Goal: Transaction & Acquisition: Purchase product/service

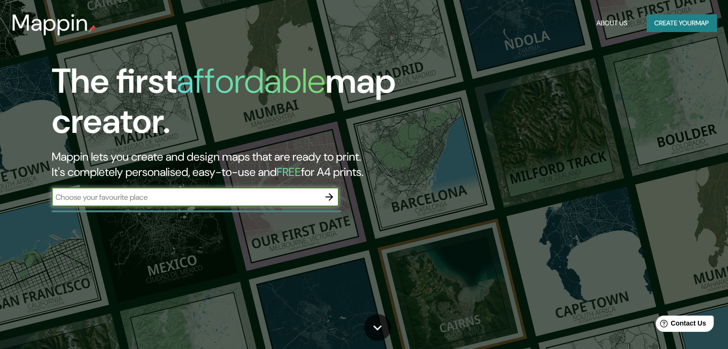
click at [101, 201] on input "text" at bounding box center [186, 197] width 268 height 11
type input "41.37871° N, 2.16927° E"
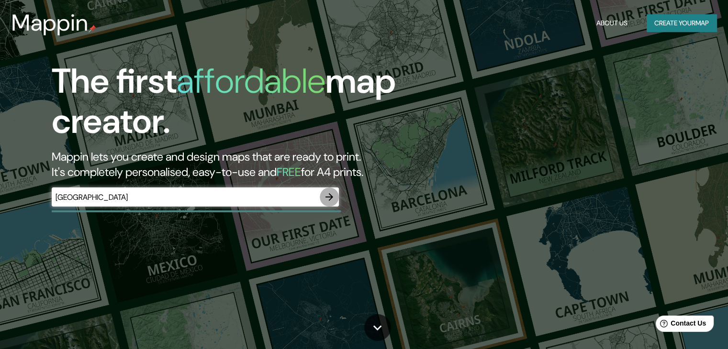
click at [324, 196] on icon "button" at bounding box center [329, 196] width 11 height 11
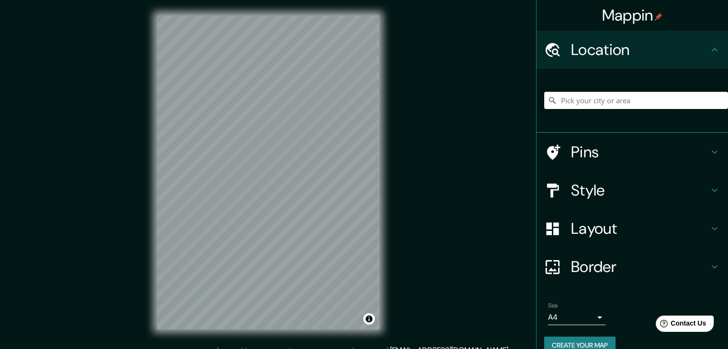
click at [615, 102] on input "Pick your city or area" at bounding box center [636, 100] width 184 height 17
paste input "41.37871° N, 2.16927° E"
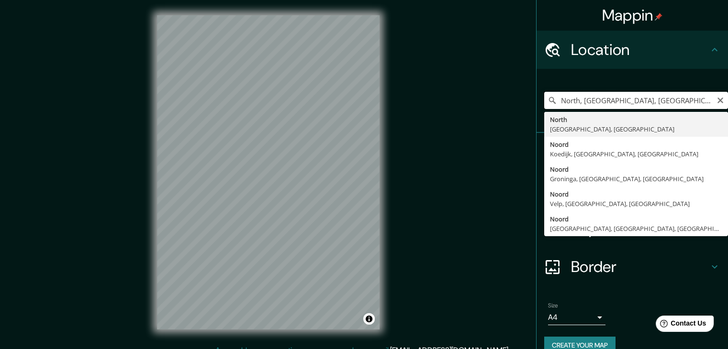
click at [564, 100] on input "North, Carolina del Sur, Estados Unidos" at bounding box center [636, 100] width 184 height 17
drag, startPoint x: 687, startPoint y: 104, endPoint x: 505, endPoint y: 109, distance: 181.5
click at [505, 109] on div "Mappin Location North, Carolina del Sur, Estados Unidos North Carolina del Sur,…" at bounding box center [364, 180] width 728 height 360
paste input "41°22'44.4"N 2°10'07.6"E"
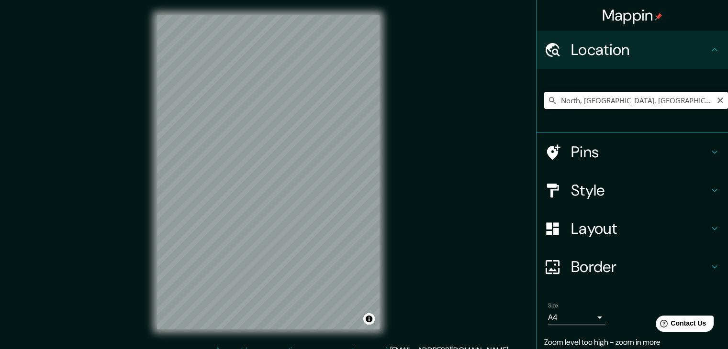
click at [687, 106] on input "North, Carolina del Sur, Estados Unidos" at bounding box center [636, 100] width 184 height 17
drag, startPoint x: 694, startPoint y: 102, endPoint x: 513, endPoint y: 104, distance: 180.9
click at [514, 104] on div "Mappin Location North, Carolina del Sur, Estados Unidos North Carolina del Sur,…" at bounding box center [364, 180] width 728 height 360
paste input "41°22'44.4"N 2°10'07.6"E"
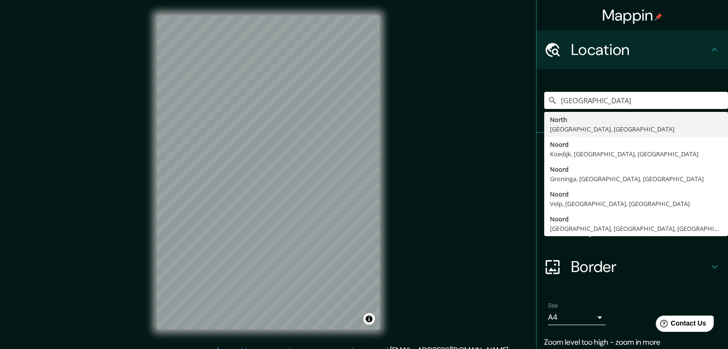
drag, startPoint x: 645, startPoint y: 97, endPoint x: 509, endPoint y: 106, distance: 136.7
click at [512, 103] on div "Mappin Location 41°22'44.4"N 2°10'07.6"E North Carolina del Sur, Estados Unidos…" at bounding box center [364, 180] width 728 height 360
paste input ".378970, 2.169027"
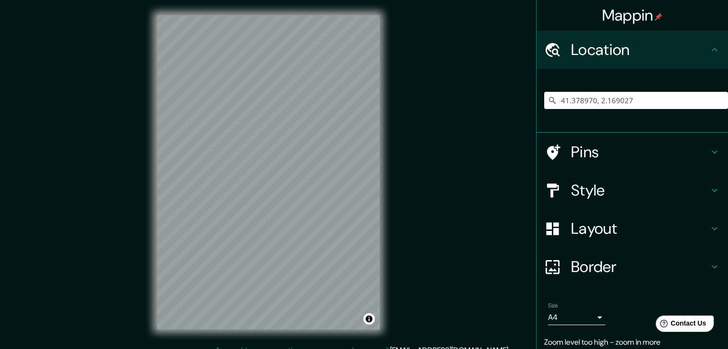
drag, startPoint x: 614, startPoint y: 104, endPoint x: 502, endPoint y: 113, distance: 112.4
click at [502, 113] on div "Mappin Location 41.378970, 2.169027 Pins Style Layout Border Choose a border. H…" at bounding box center [364, 180] width 728 height 360
click at [660, 98] on input "41.378970, 2.169027" at bounding box center [636, 100] width 184 height 17
drag, startPoint x: 652, startPoint y: 100, endPoint x: 530, endPoint y: 107, distance: 122.7
click at [536, 107] on div "41.378970, 2.169027" at bounding box center [631, 101] width 191 height 64
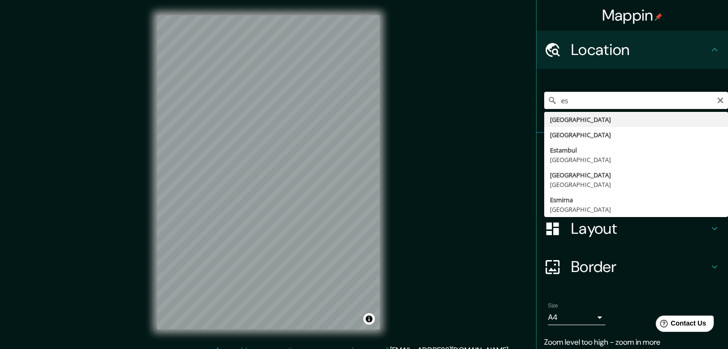
type input "España"
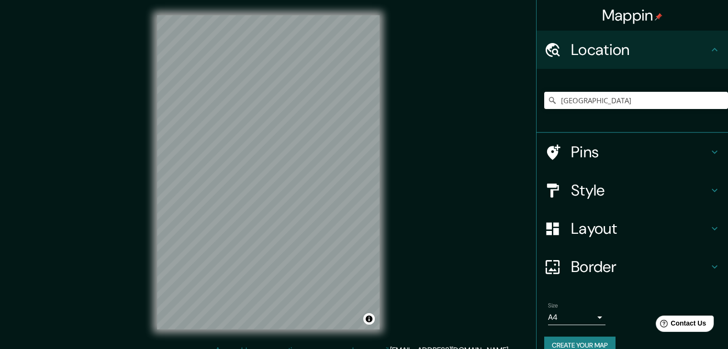
click at [709, 190] on icon at bounding box center [714, 190] width 11 height 11
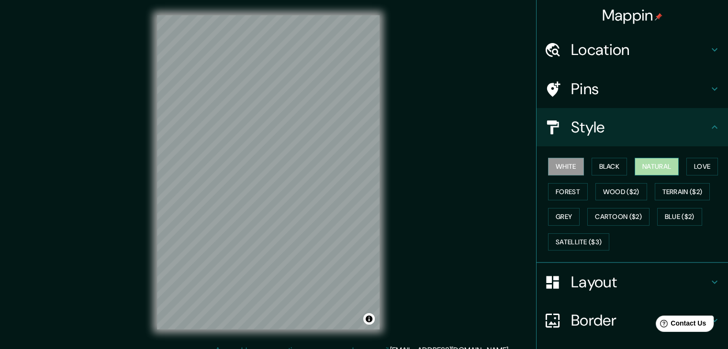
click at [643, 165] on button "Natural" at bounding box center [657, 167] width 44 height 18
click at [563, 161] on button "White" at bounding box center [566, 167] width 36 height 18
click at [557, 194] on button "Forest" at bounding box center [568, 192] width 40 height 18
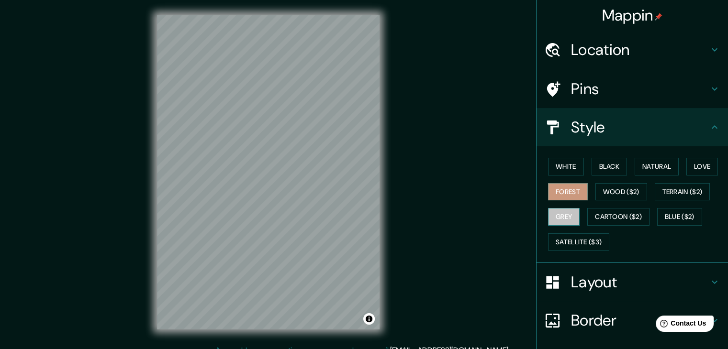
click at [561, 213] on button "Grey" at bounding box center [564, 217] width 32 height 18
click at [614, 167] on button "Black" at bounding box center [610, 167] width 36 height 18
click at [557, 211] on button "Grey" at bounding box center [564, 217] width 32 height 18
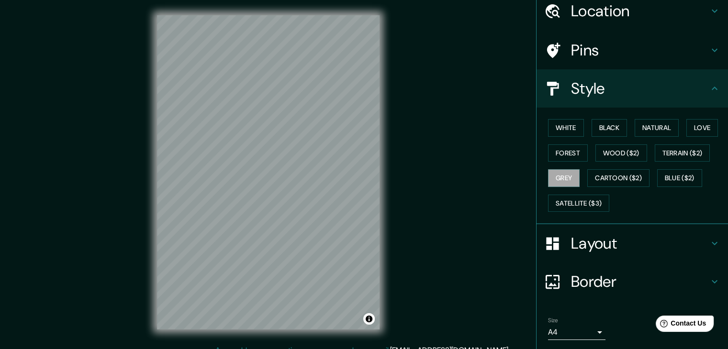
scroll to position [69, 0]
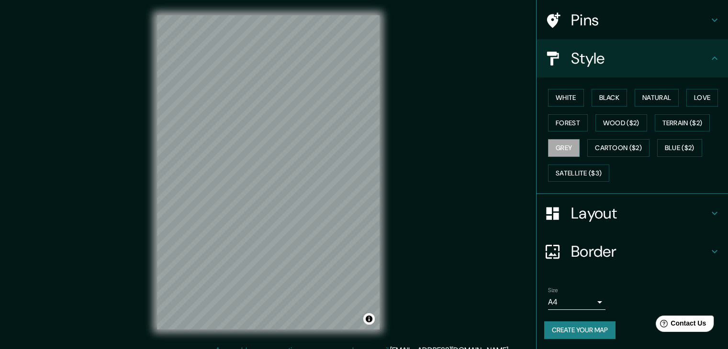
click at [577, 334] on button "Create your map" at bounding box center [579, 331] width 71 height 18
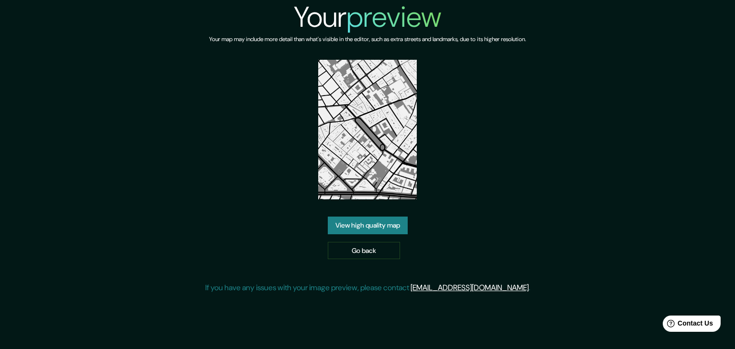
click at [380, 227] on link "View high quality map" at bounding box center [368, 226] width 80 height 18
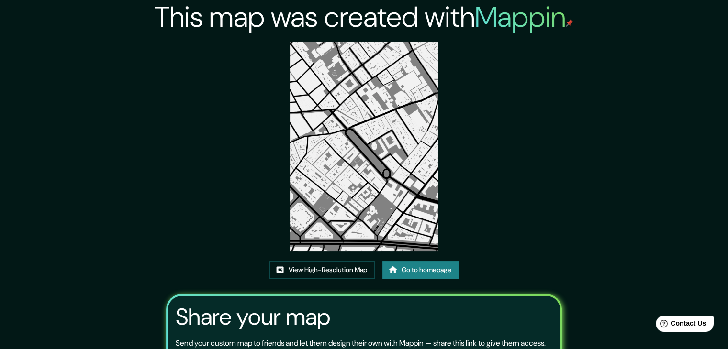
click at [417, 270] on link "Go to homepage" at bounding box center [420, 270] width 77 height 18
click at [352, 266] on link "View High-Resolution Map" at bounding box center [321, 270] width 105 height 18
click at [423, 268] on link "Go to homepage" at bounding box center [420, 270] width 77 height 18
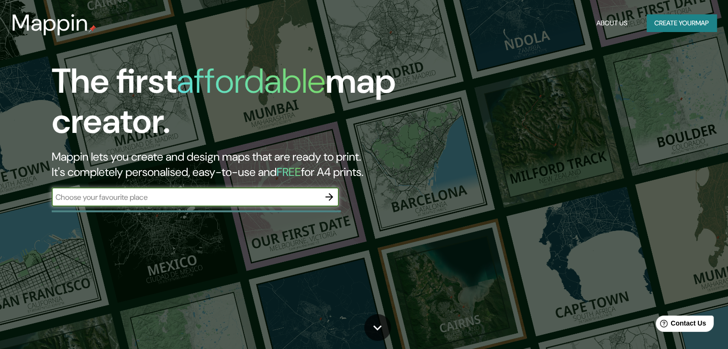
click at [205, 203] on div "​" at bounding box center [195, 197] width 287 height 19
type input "colombia"
click at [327, 201] on icon "button" at bounding box center [329, 196] width 11 height 11
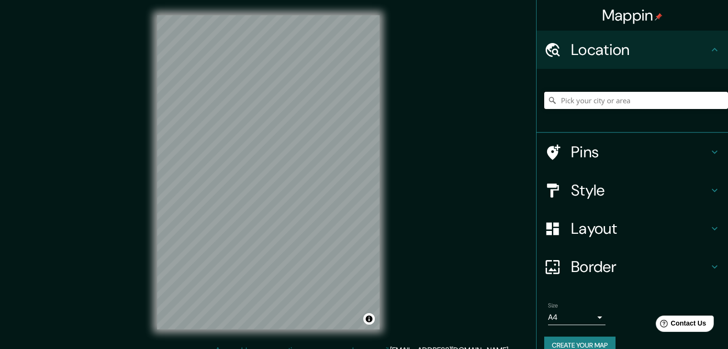
click at [564, 105] on input "Pick your city or area" at bounding box center [636, 100] width 184 height 17
drag, startPoint x: 659, startPoint y: 101, endPoint x: 471, endPoint y: 99, distance: 187.1
click at [471, 99] on div "Mappin Location Medellín, Antioquia, Colombia Pins Style Layout Border Choose a…" at bounding box center [364, 180] width 728 height 360
paste input "Cl. 107a #Cra 33B # 107A-100"
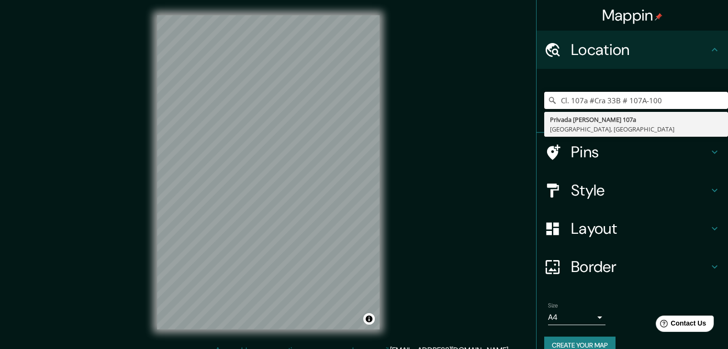
drag, startPoint x: 654, startPoint y: 99, endPoint x: 477, endPoint y: 92, distance: 177.7
click at [477, 92] on div "Mappin Location Cl. 107a #Cra 33B # 107A-100 Privada Clavel 107a 10020 Ciudad d…" at bounding box center [364, 180] width 728 height 360
paste input "6°17'40.9"N 75°32'37.4"W"
drag, startPoint x: 595, startPoint y: 100, endPoint x: 634, endPoint y: 77, distance: 45.1
click at [596, 99] on input "6°17'40.9"N 75°32'37.4"W" at bounding box center [636, 100] width 184 height 17
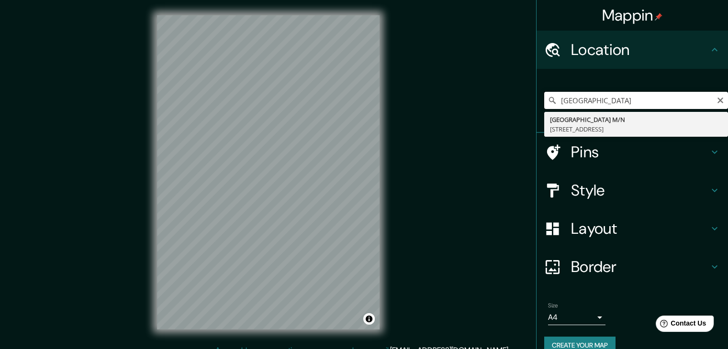
click at [644, 102] on input "6°17'40.9"N 75°32'37.4"W" at bounding box center [636, 100] width 184 height 17
drag, startPoint x: 550, startPoint y: 102, endPoint x: 556, endPoint y: 100, distance: 6.1
click at [551, 101] on input "6°17'40.9"N 75°32'37.4"W" at bounding box center [636, 100] width 184 height 17
type input "6°17'40.9"N 75°32'37.4"W"
click at [451, 134] on div "Mappin Location 6°17'40.9"N 75°32'37.4"W Township Concession Road M/N Washago, …" at bounding box center [364, 180] width 728 height 360
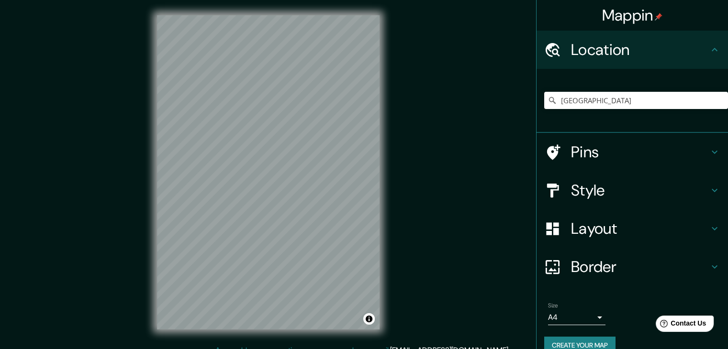
click at [593, 186] on h4 "Style" at bounding box center [640, 190] width 138 height 19
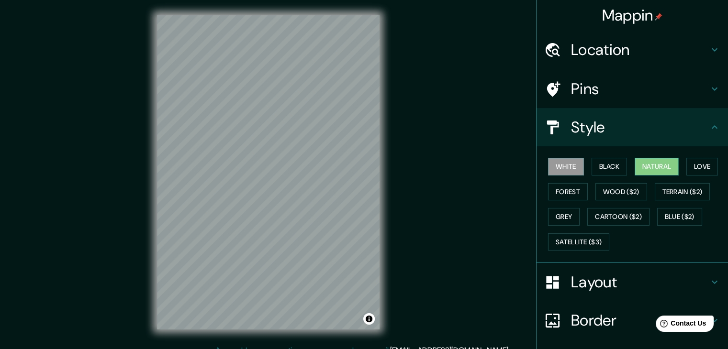
click at [636, 166] on button "Natural" at bounding box center [657, 167] width 44 height 18
click at [560, 216] on button "Grey" at bounding box center [564, 217] width 32 height 18
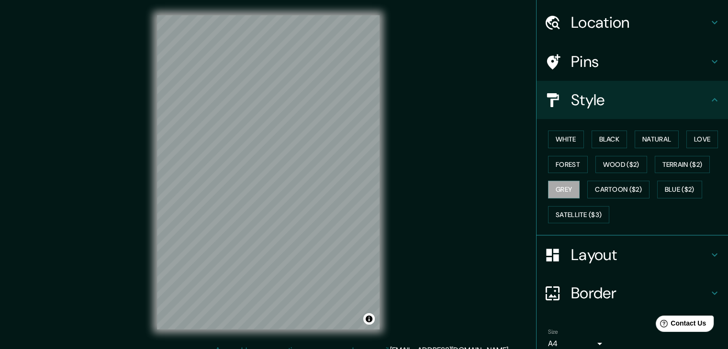
scroll to position [69, 0]
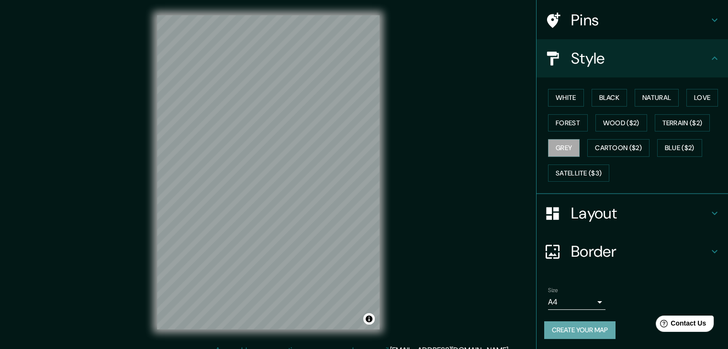
click at [580, 332] on button "Create your map" at bounding box center [579, 331] width 71 height 18
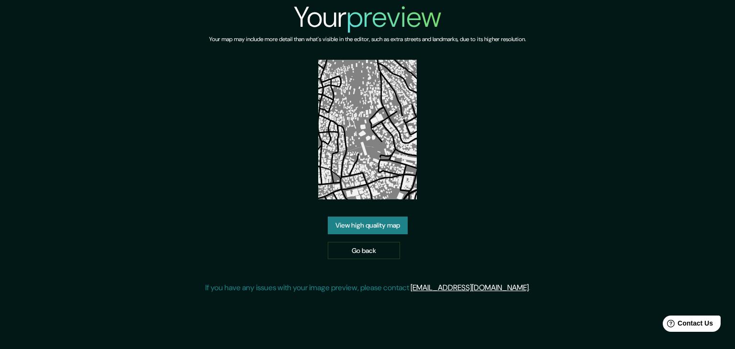
click at [373, 230] on link "View high quality map" at bounding box center [368, 226] width 80 height 18
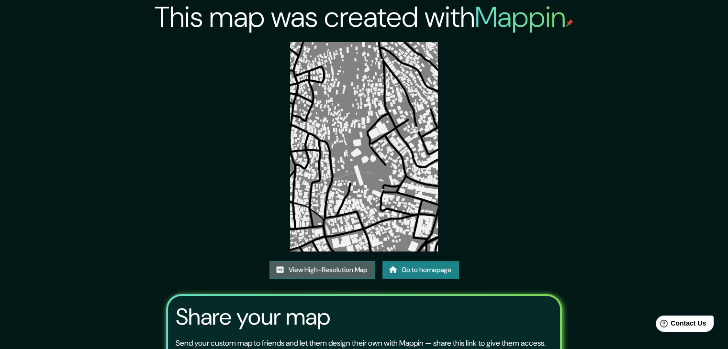
click at [330, 272] on link "View High-Resolution Map" at bounding box center [321, 270] width 105 height 18
click at [423, 271] on link "Go to homepage" at bounding box center [420, 270] width 77 height 18
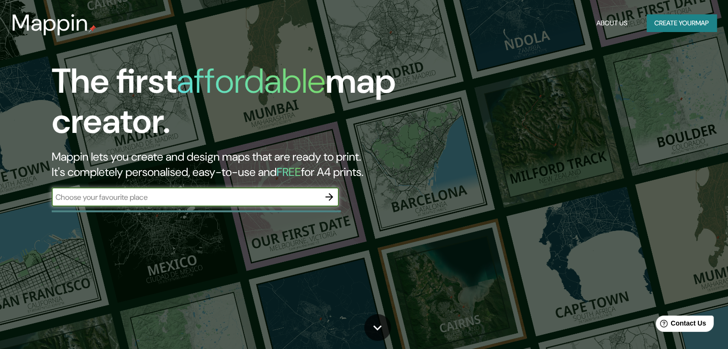
click at [261, 201] on input "text" at bounding box center [186, 197] width 268 height 11
type input "26°11'22.0"N 91°44'37.0"E"
click at [332, 196] on icon "button" at bounding box center [329, 197] width 8 height 8
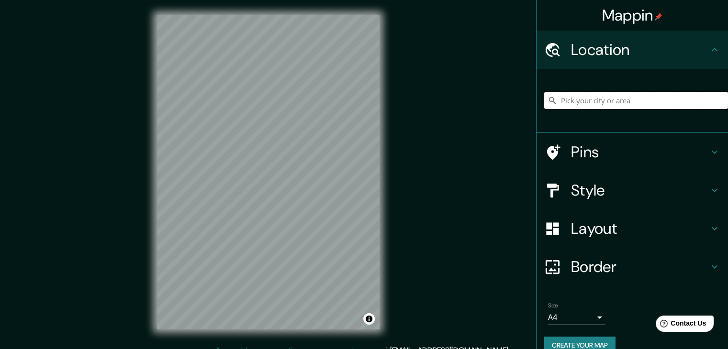
click at [562, 103] on input "Pick your city or area" at bounding box center [636, 100] width 184 height 17
paste input "26°11'22.0"N 91°44'37.0"E"
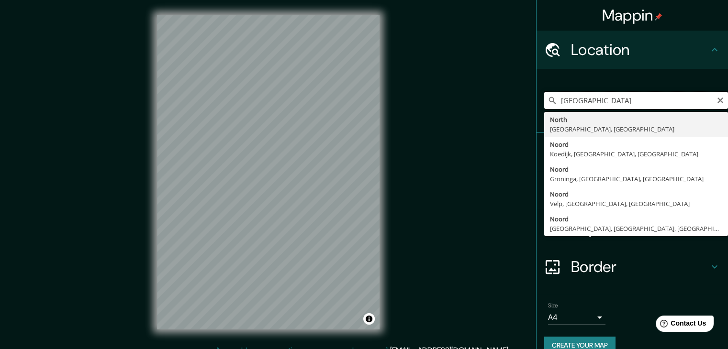
click at [599, 100] on input "26°11'22.0"N 91°44'37.0"E" at bounding box center [636, 100] width 184 height 17
drag, startPoint x: 630, startPoint y: 101, endPoint x: 507, endPoint y: 101, distance: 123.0
click at [507, 101] on div "Mappin Location 26°11'22.0"N 91°44'37.0"E North Carolina del Sur, Estados Unido…" at bounding box center [364, 180] width 728 height 360
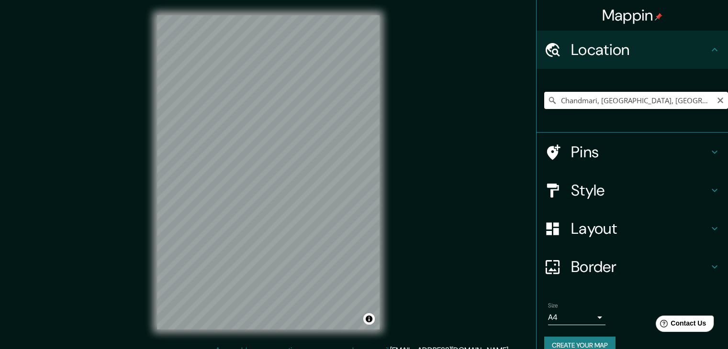
click at [668, 104] on input "Chandmari, Banjaria, Purba Champaran, Bihar, India" at bounding box center [636, 100] width 184 height 17
click at [698, 100] on input "Chandmari, Banjaria, Purba Champaran, Bihar, India" at bounding box center [636, 100] width 184 height 17
click at [697, 100] on input "Chandmari, Banjaria, Purba Champaran, Bihar, India" at bounding box center [636, 100] width 184 height 17
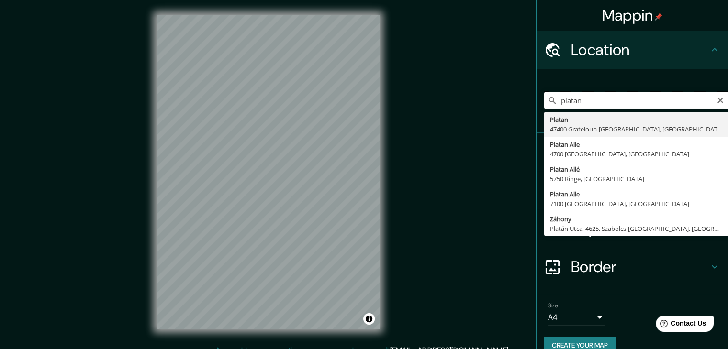
click at [697, 100] on input "platan" at bounding box center [636, 100] width 184 height 17
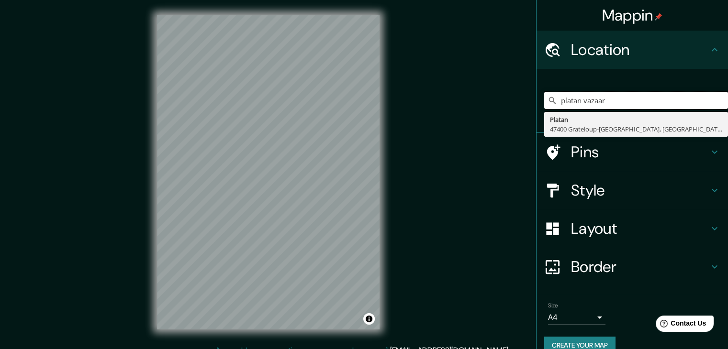
drag, startPoint x: 592, startPoint y: 100, endPoint x: 490, endPoint y: 94, distance: 102.6
click at [490, 94] on div "Mappin Location platan vazaar Platan 47400 Grateloup-Saint-Gayrand, Francia Pin…" at bounding box center [364, 180] width 728 height 360
drag, startPoint x: 601, startPoint y: 98, endPoint x: 503, endPoint y: 81, distance: 99.1
click at [503, 81] on div "Mappin Location platan vazaar Platan 47400 Grateloup-Saint-Gayrand, Francia Pin…" at bounding box center [364, 180] width 728 height 360
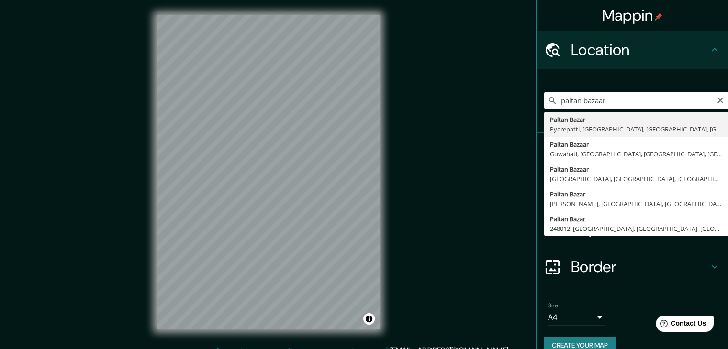
type input "Paltan Bazar, Pyarepatti, Sultanpur, Sultanpur, Uttar Pradesh, India"
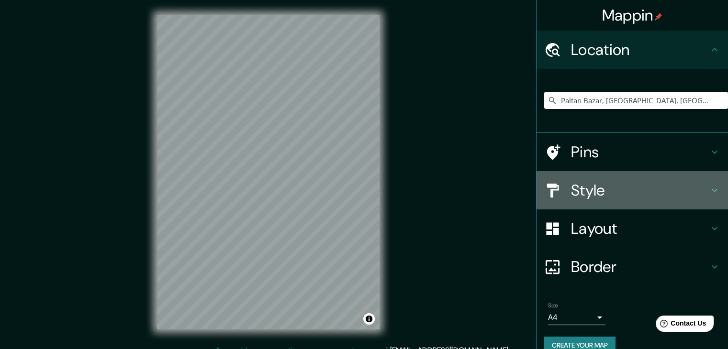
drag, startPoint x: 593, startPoint y: 177, endPoint x: 592, endPoint y: 187, distance: 10.2
click at [593, 177] on div "Style" at bounding box center [631, 190] width 191 height 38
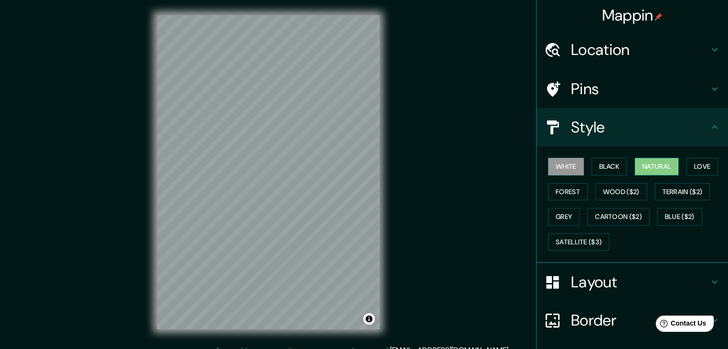
click at [641, 167] on button "Natural" at bounding box center [657, 167] width 44 height 18
click at [391, 180] on div "© Mapbox © OpenStreetMap Improve this map" at bounding box center [268, 172] width 253 height 345
drag, startPoint x: 350, startPoint y: 179, endPoint x: 305, endPoint y: 231, distance: 69.2
click at [305, 238] on div at bounding box center [307, 235] width 8 height 8
click at [556, 210] on button "Grey" at bounding box center [564, 217] width 32 height 18
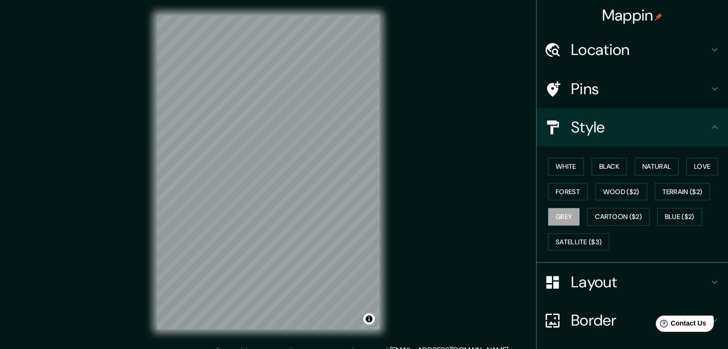
scroll to position [69, 0]
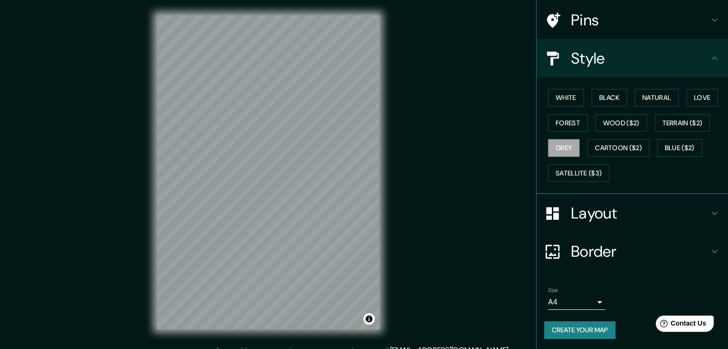
click at [568, 322] on button "Create your map" at bounding box center [579, 331] width 71 height 18
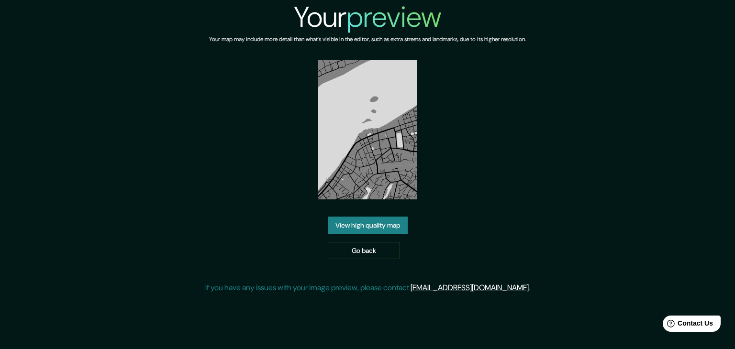
click at [373, 217] on link "View high quality map" at bounding box center [368, 226] width 80 height 18
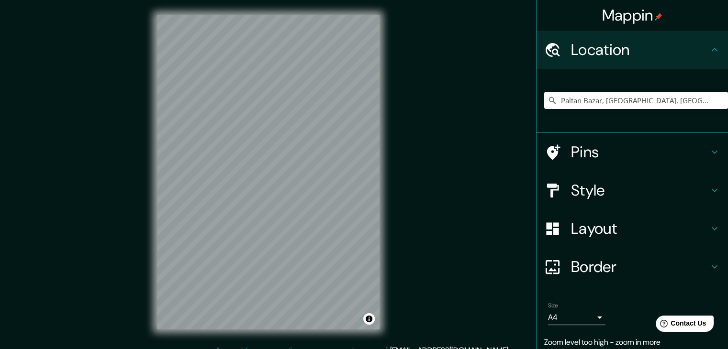
click at [575, 190] on h4 "Style" at bounding box center [640, 190] width 138 height 19
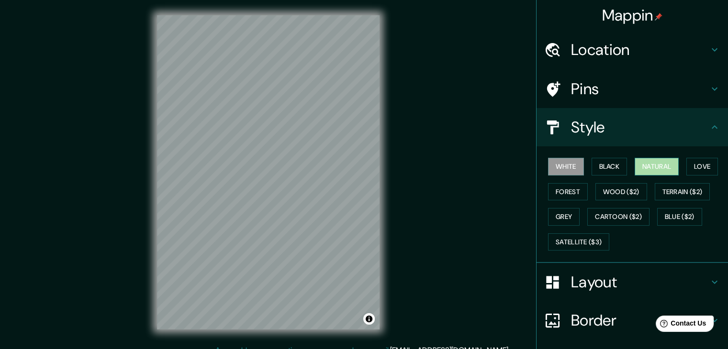
click at [643, 167] on button "Natural" at bounding box center [657, 167] width 44 height 18
click at [551, 216] on button "Grey" at bounding box center [564, 217] width 32 height 18
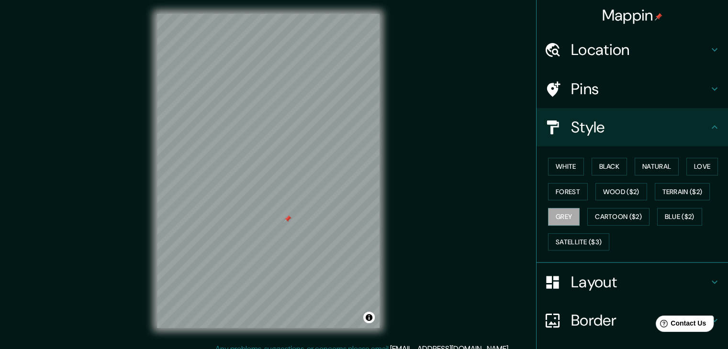
click at [287, 219] on div at bounding box center [288, 219] width 8 height 8
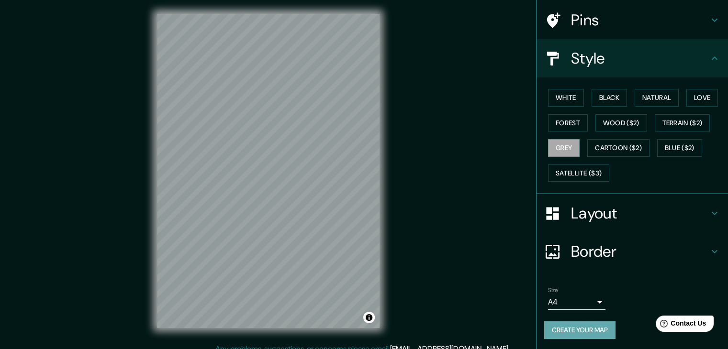
click at [562, 324] on button "Create your map" at bounding box center [579, 331] width 71 height 18
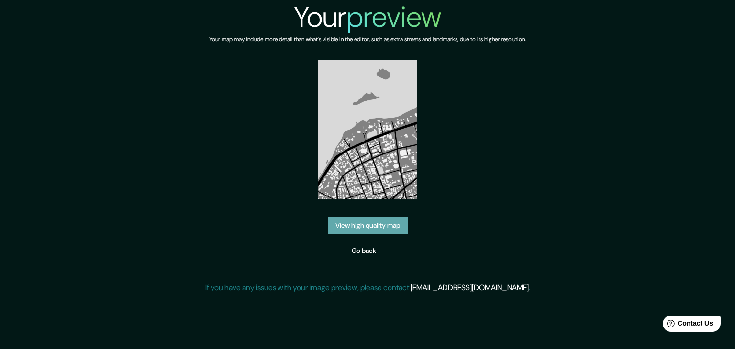
click at [381, 229] on link "View high quality map" at bounding box center [368, 226] width 80 height 18
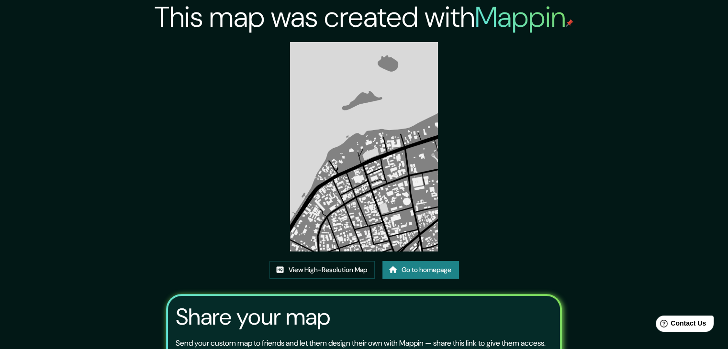
click at [353, 69] on img at bounding box center [364, 147] width 148 height 210
click at [324, 268] on link "View High-Resolution Map" at bounding box center [321, 270] width 105 height 18
